Goal: Transaction & Acquisition: Purchase product/service

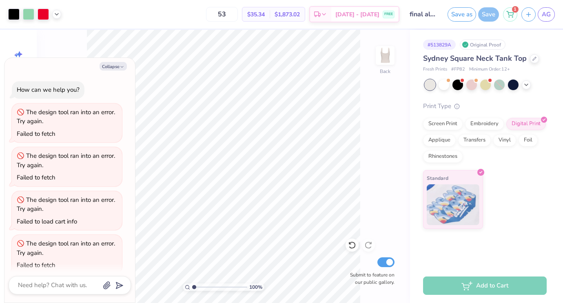
scroll to position [224, 0]
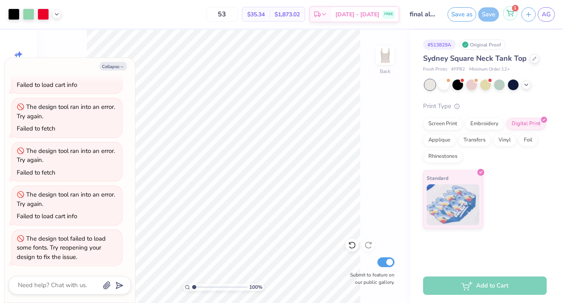
click at [506, 16] on div "1" at bounding box center [510, 13] width 14 height 14
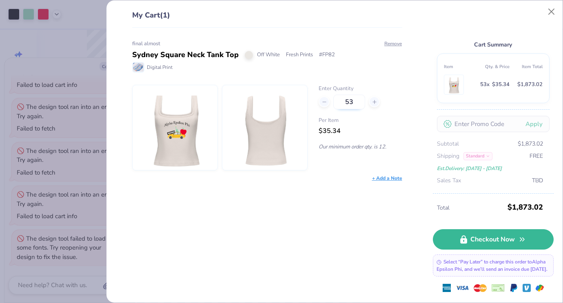
click at [359, 107] on input "53" at bounding box center [349, 102] width 32 height 15
type input "5"
type input "81"
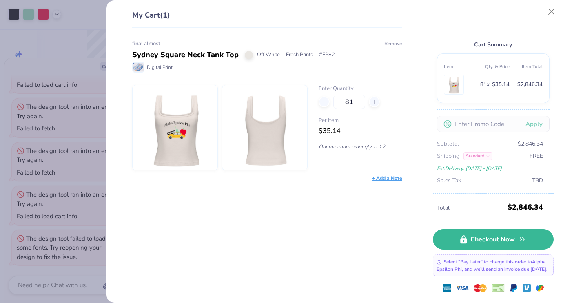
type input "81"
click at [350, 214] on div "final almost Sydney Square Neck Tank Top Off White Fresh Prints # FP82 Digital …" at bounding box center [264, 165] width 297 height 275
click at [552, 15] on button "Close" at bounding box center [552, 12] width 16 height 16
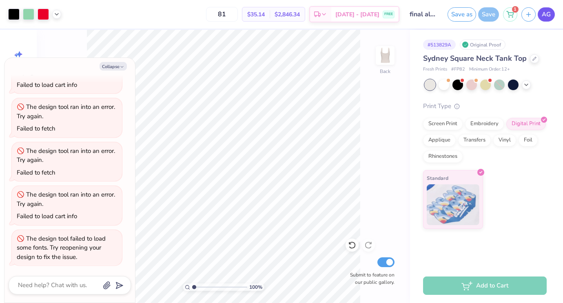
click at [547, 11] on span "AG" at bounding box center [546, 14] width 9 height 9
click at [369, 18] on span "[DATE] - [DATE]" at bounding box center [357, 15] width 44 height 9
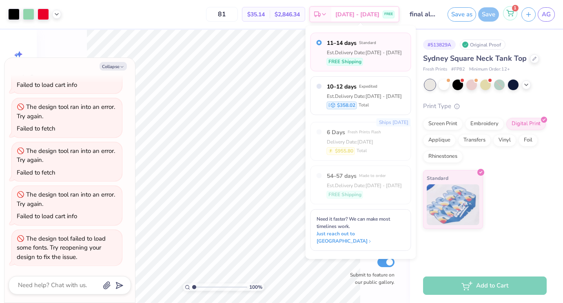
click at [510, 15] on icon at bounding box center [509, 13] width 7 height 7
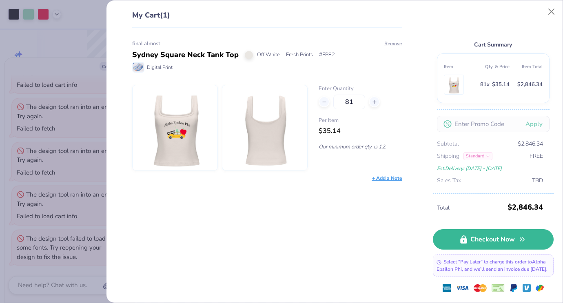
click at [431, 13] on div "My Cart (1) final almost Sydney Square Neck Tank Top Off White Fresh Prints # F…" at bounding box center [334, 151] width 456 height 302
